Goal: Information Seeking & Learning: Compare options

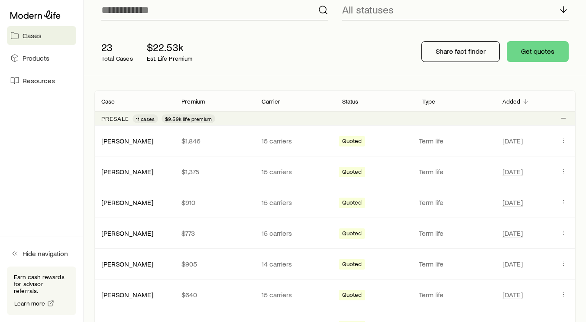
scroll to position [75, 0]
click at [123, 143] on link "[PERSON_NAME]" at bounding box center [128, 140] width 52 height 8
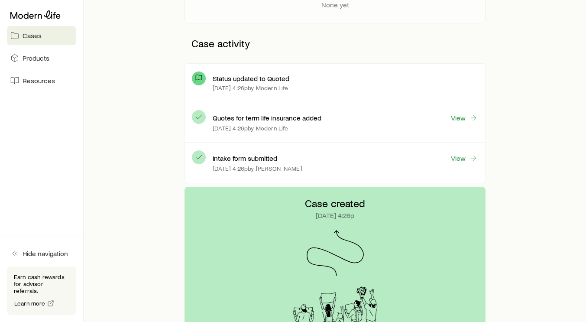
scroll to position [198, 0]
click at [466, 120] on link "View" at bounding box center [464, 118] width 28 height 10
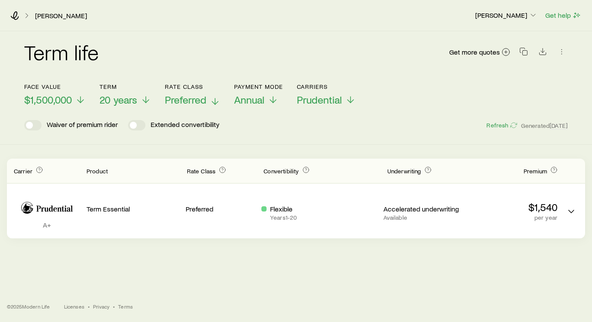
click at [207, 102] on p "Preferred" at bounding box center [192, 99] width 55 height 12
click at [187, 101] on span "Standard" at bounding box center [185, 99] width 40 height 12
click at [207, 104] on span "Standard Plus" at bounding box center [195, 99] width 61 height 12
click at [187, 105] on span "Preferred" at bounding box center [186, 99] width 42 height 12
click at [191, 100] on span "Standard Plus" at bounding box center [195, 99] width 61 height 12
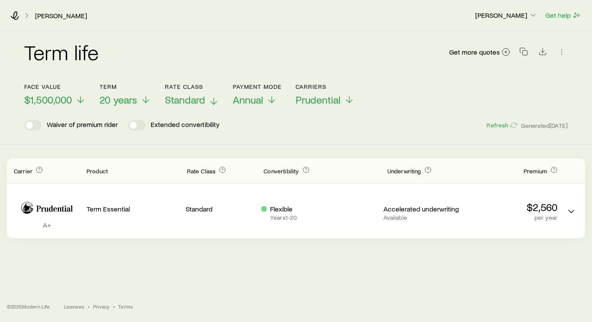
click at [185, 102] on span "Standard" at bounding box center [185, 99] width 40 height 12
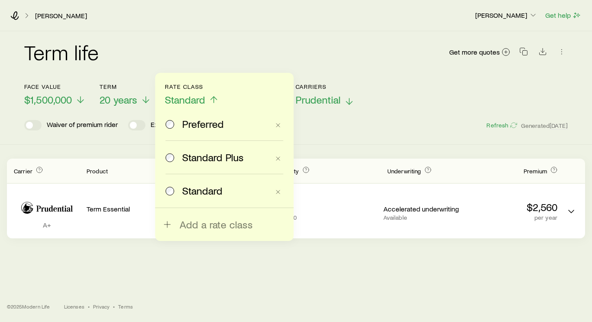
click at [319, 103] on span "Prudential" at bounding box center [318, 99] width 45 height 12
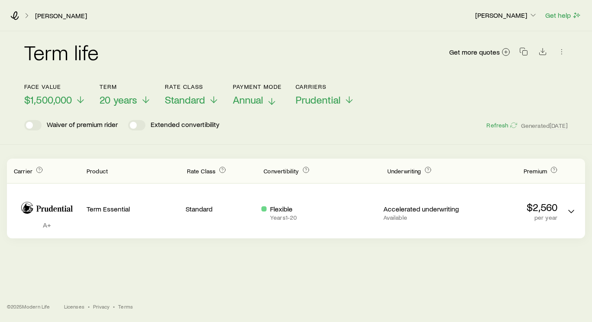
click at [256, 102] on span "Annual" at bounding box center [248, 99] width 30 height 12
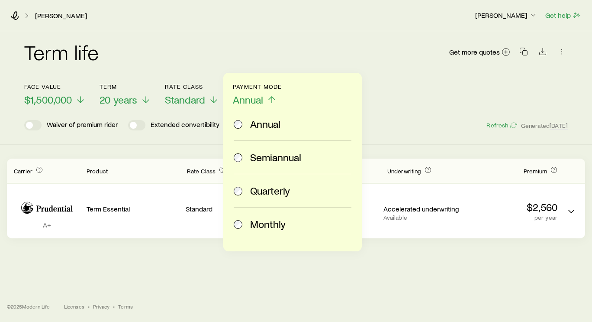
click at [254, 226] on span "Monthly" at bounding box center [267, 224] width 35 height 12
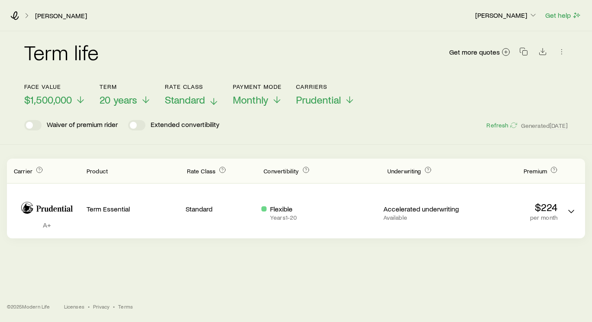
click at [181, 104] on span "Standard" at bounding box center [185, 99] width 40 height 12
click at [197, 104] on span "Standard Plus" at bounding box center [195, 99] width 61 height 12
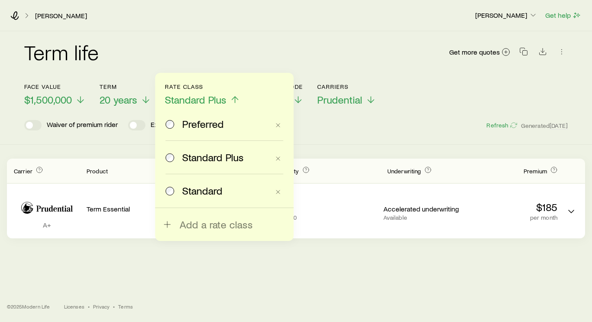
click at [181, 187] on div "Standard" at bounding box center [218, 190] width 104 height 12
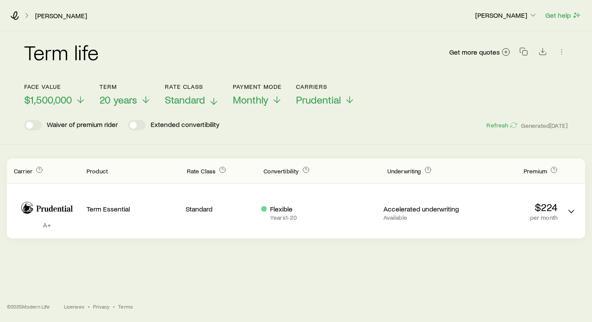
click at [190, 102] on span "Standard" at bounding box center [185, 99] width 40 height 12
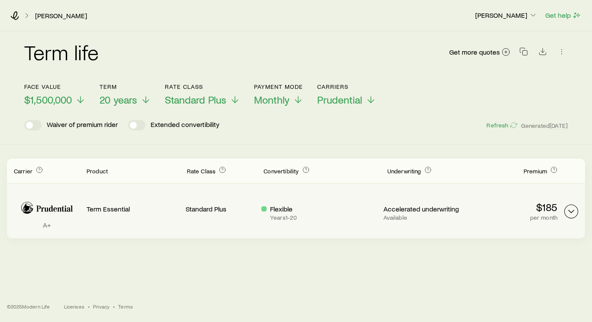
click at [576, 209] on icon "Term quotes" at bounding box center [571, 211] width 10 height 10
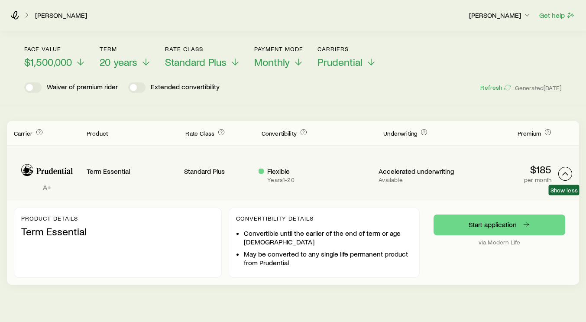
scroll to position [51, 0]
